Goal: Obtain resource: Download file/media

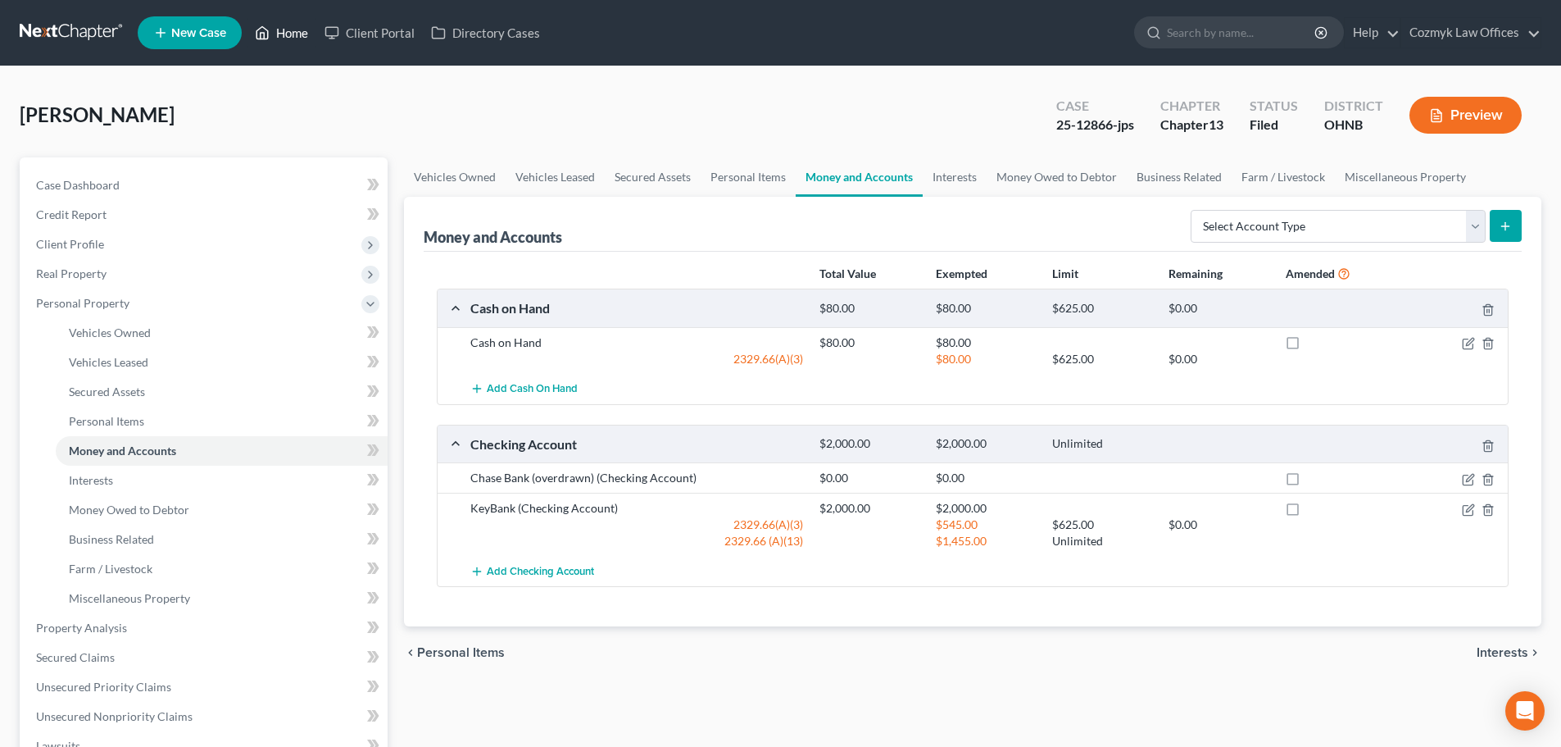
click at [296, 31] on link "Home" at bounding box center [282, 33] width 70 height 30
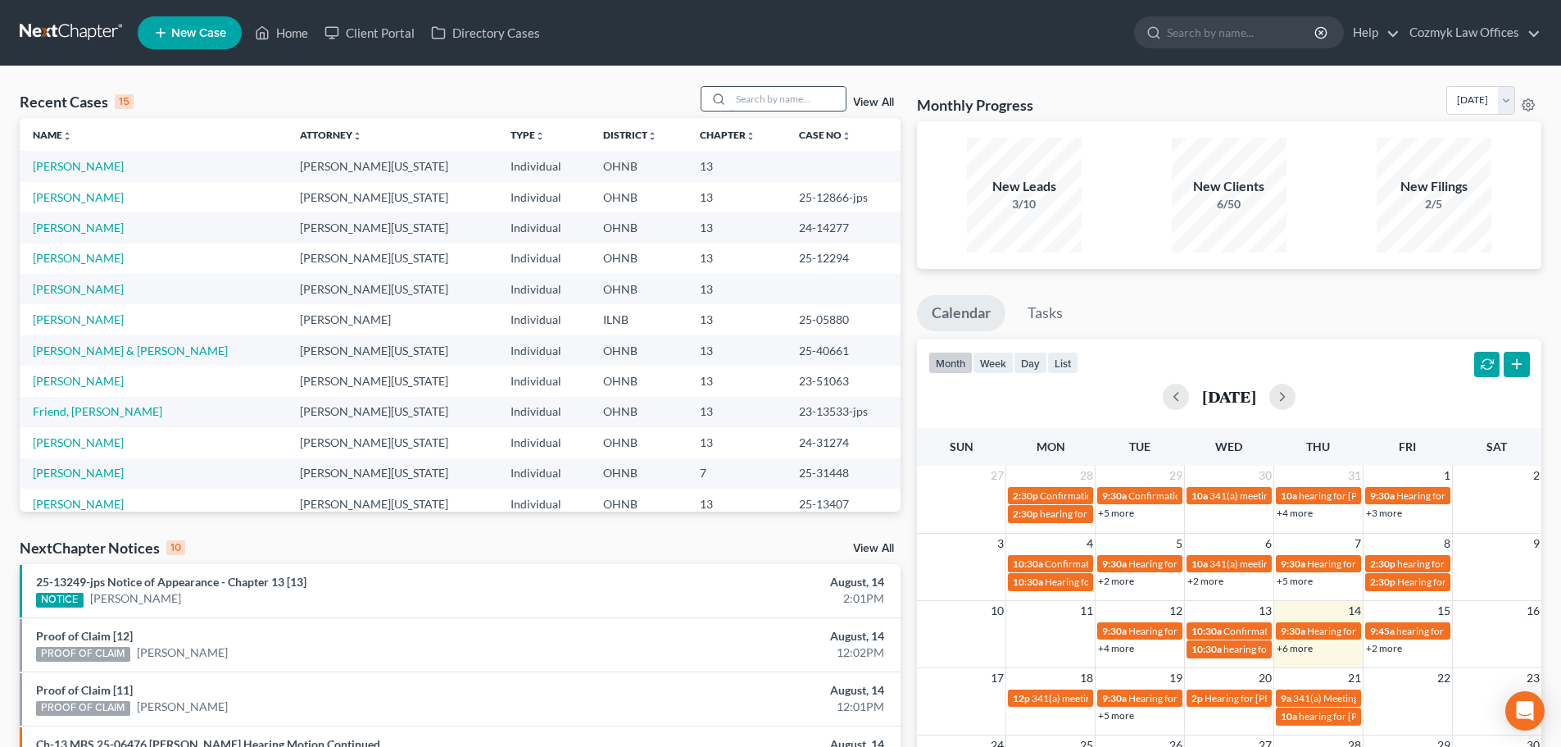
click at [759, 103] on input "search" at bounding box center [788, 99] width 115 height 24
type input "[PERSON_NAME]"
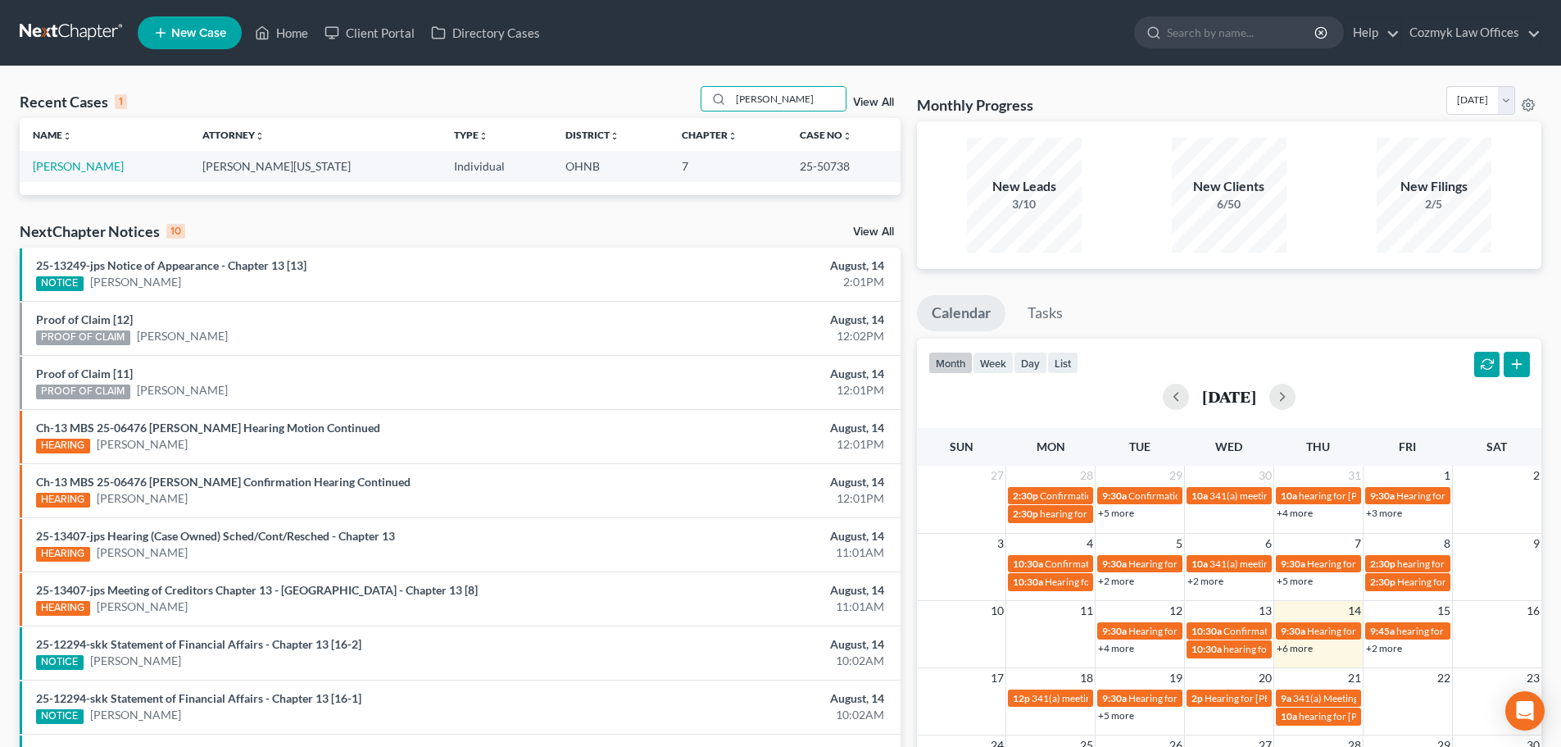
click at [53, 174] on td "[PERSON_NAME]" at bounding box center [105, 166] width 170 height 30
click at [54, 166] on link "[PERSON_NAME]" at bounding box center [78, 166] width 91 height 14
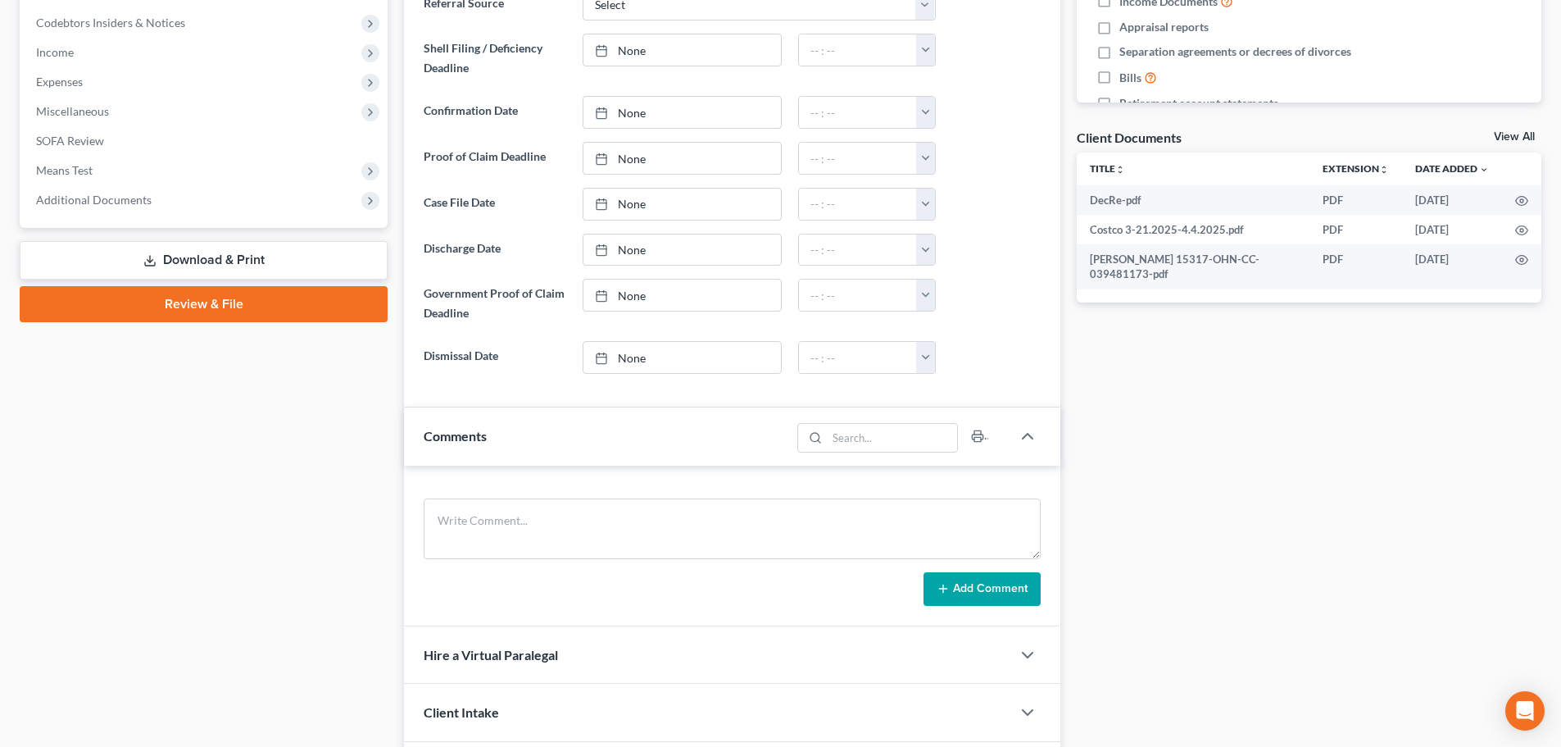
scroll to position [492, 0]
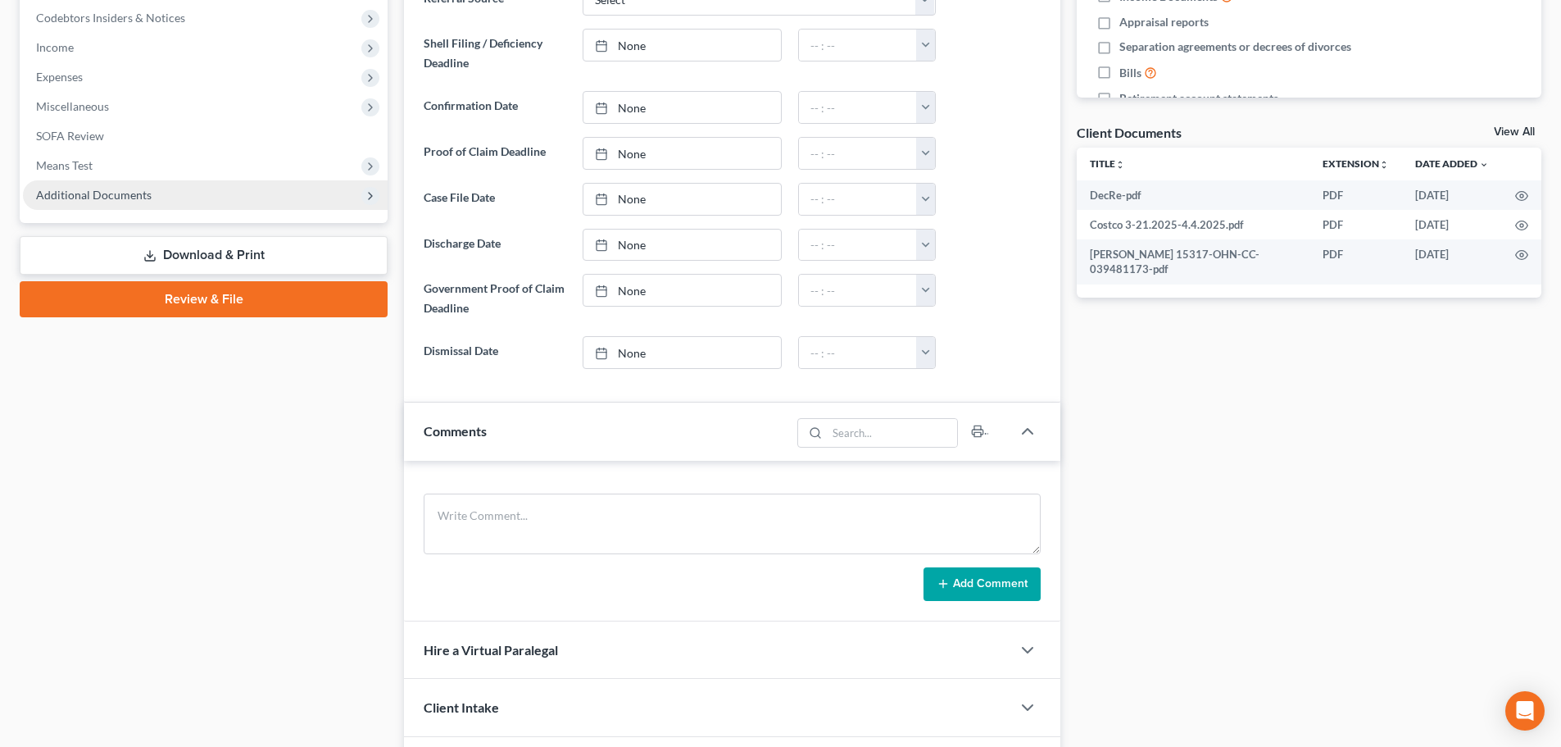
click at [84, 197] on span "Additional Documents" at bounding box center [94, 195] width 116 height 14
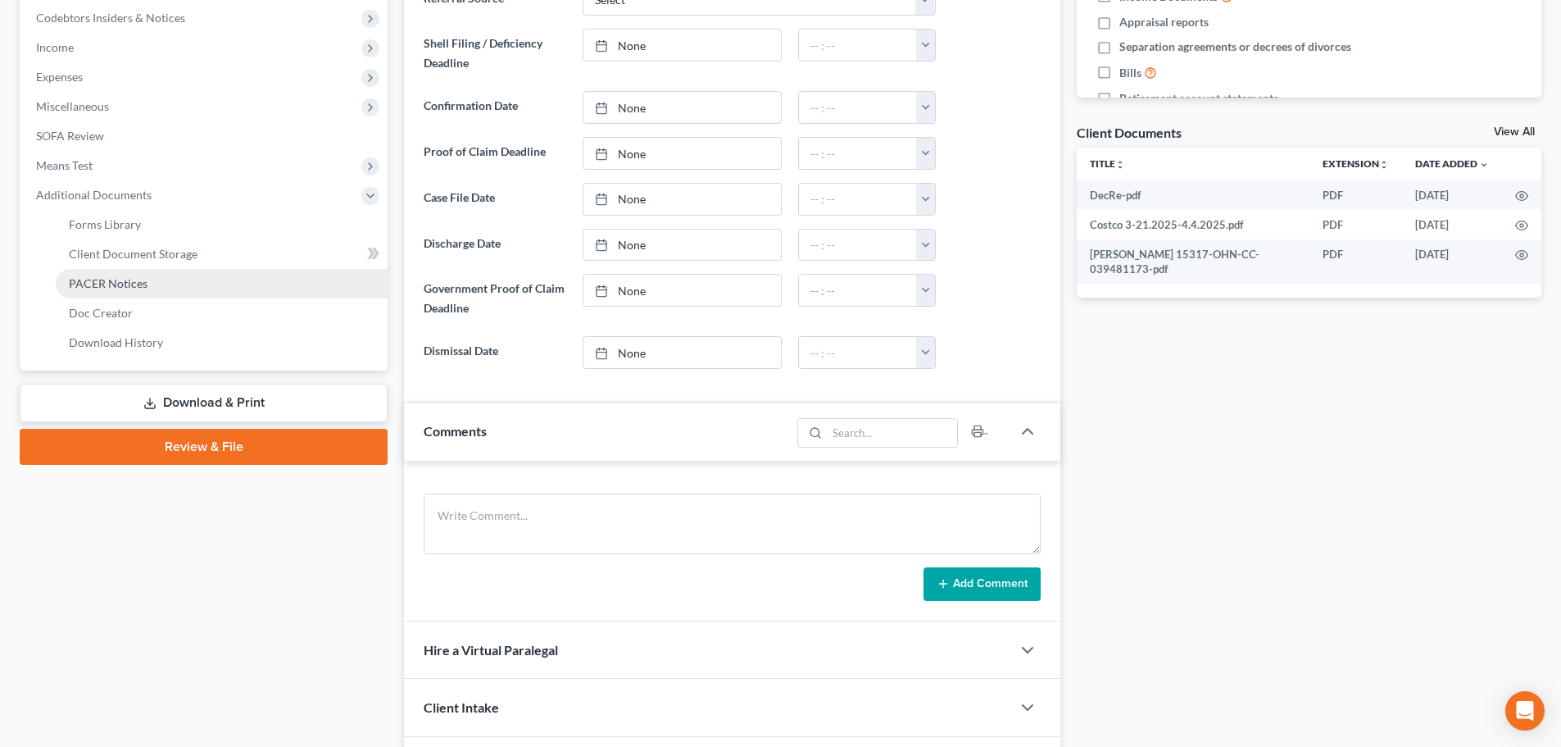
click at [112, 280] on span "PACER Notices" at bounding box center [108, 283] width 79 height 14
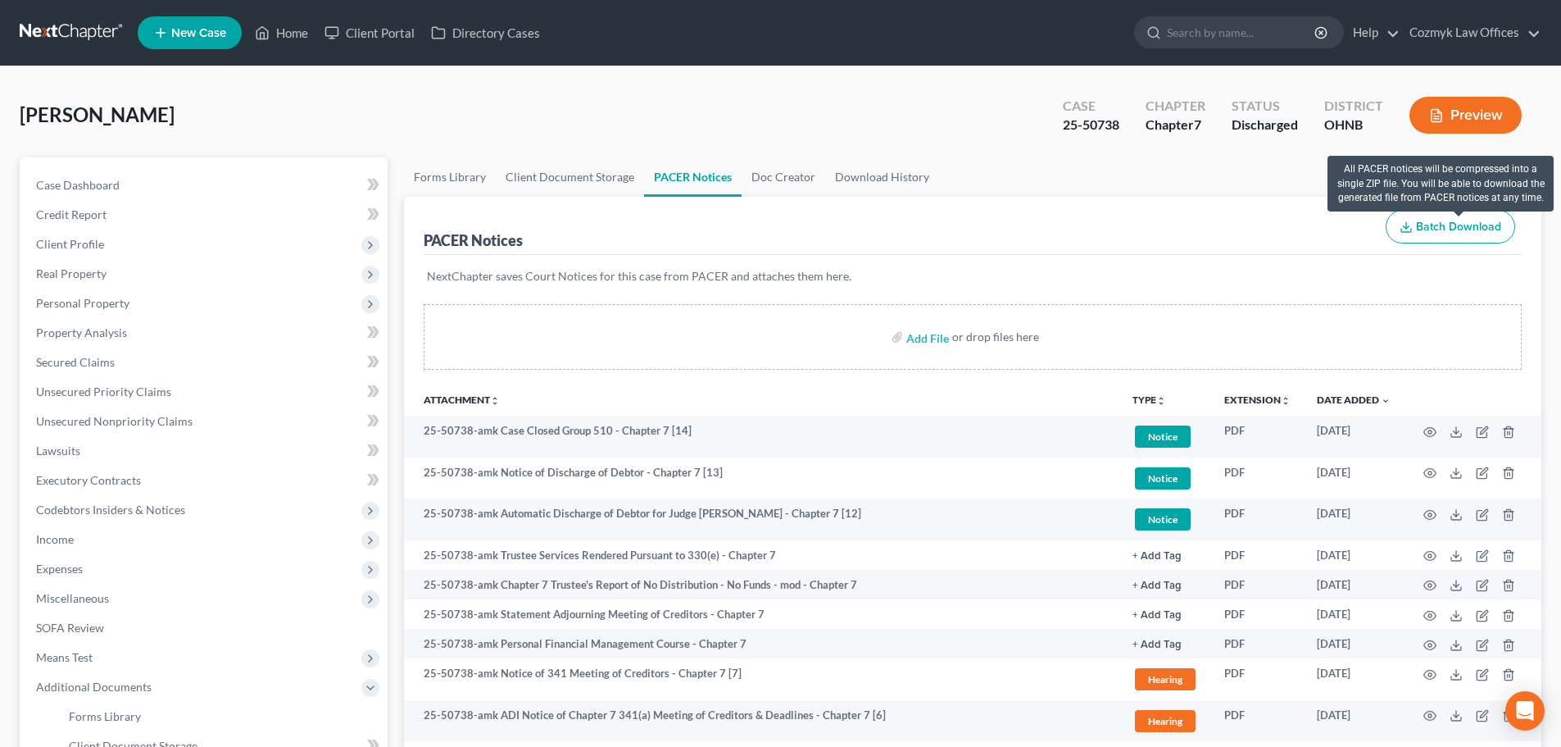
click at [1445, 229] on span "Batch Download" at bounding box center [1458, 227] width 85 height 14
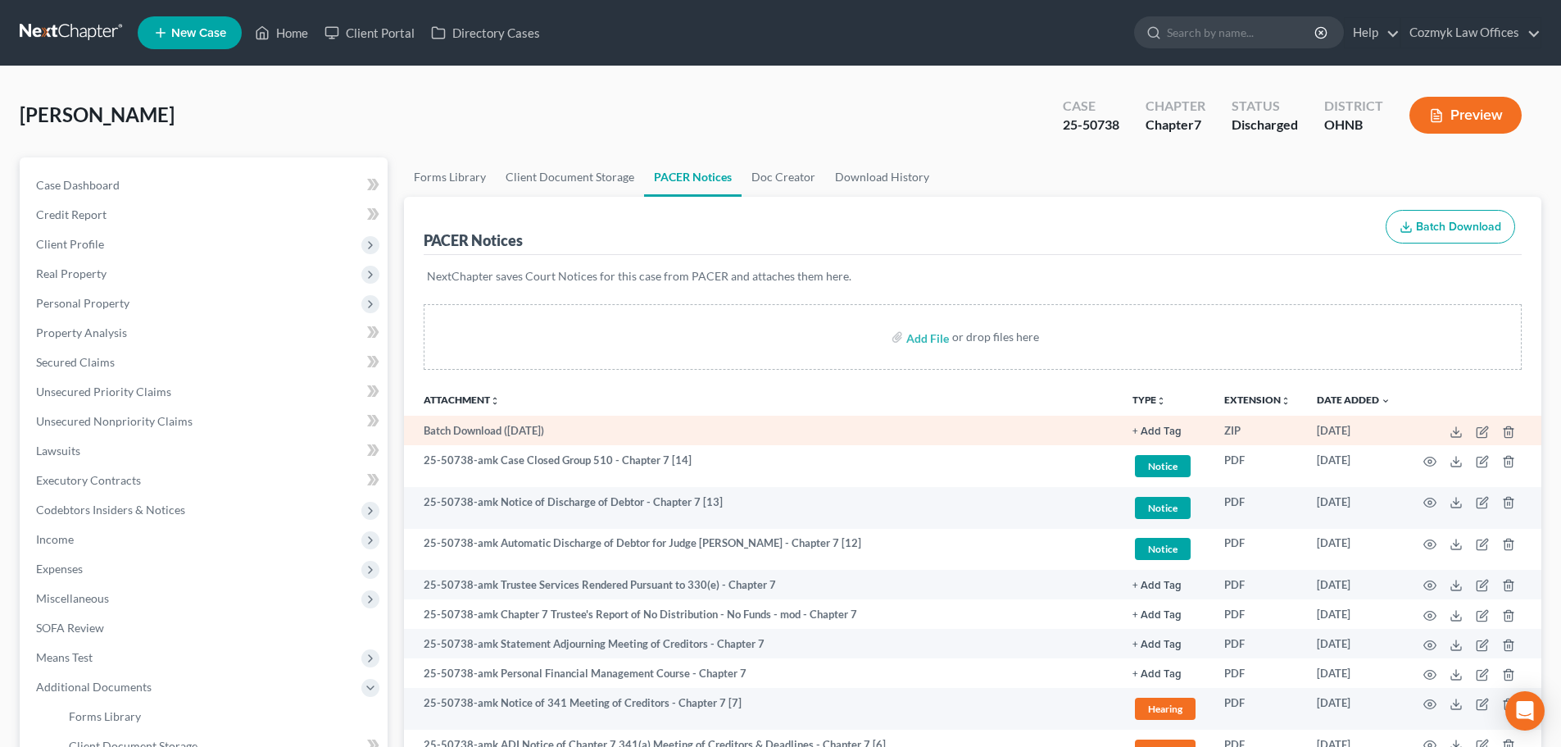
click at [1463, 438] on td at bounding box center [1473, 431] width 138 height 30
click at [1456, 427] on icon at bounding box center [1456, 431] width 13 height 13
